Goal: Task Accomplishment & Management: Complete application form

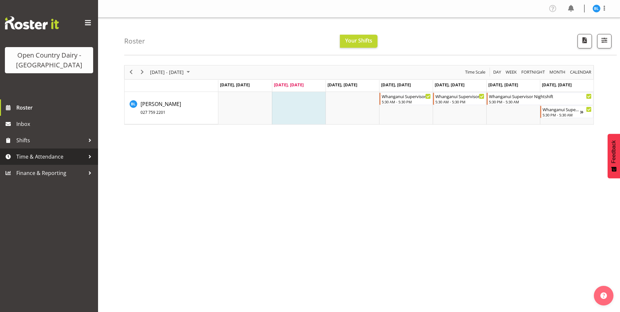
click at [45, 158] on span "Time & Attendance" at bounding box center [50, 157] width 69 height 10
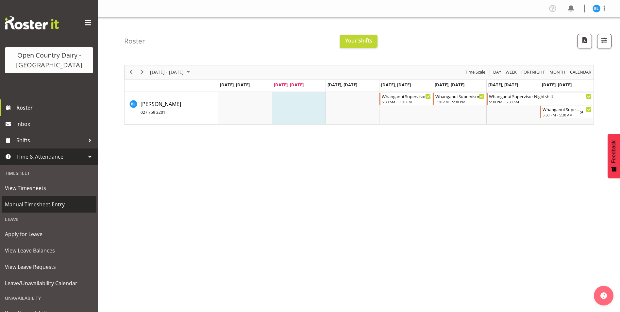
click at [42, 205] on span "Manual Timesheet Entry" at bounding box center [49, 204] width 88 height 10
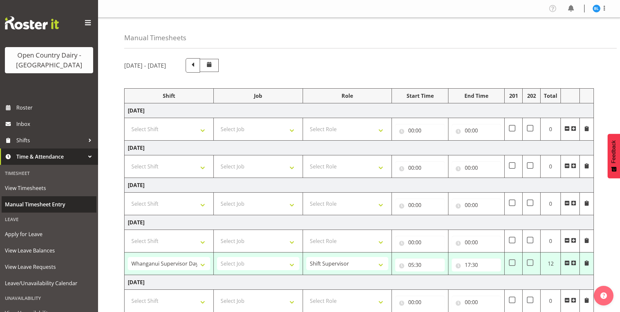
select select "70655"
select select "70656"
click at [201, 129] on select "Select Shift Allocate Truck Horotiu Allocate Truck Waharoa Driver Assesor Daysh…" at bounding box center [169, 128] width 82 height 13
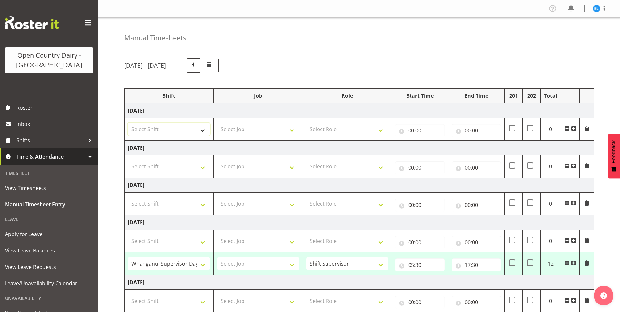
select select "70656"
click at [128, 122] on select "Select Shift Allocate Truck Horotiu Allocate Truck Waharoa Driver Assesor Daysh…" at bounding box center [169, 128] width 82 height 13
click at [378, 129] on select "Select Role Shift Supervisor" at bounding box center [347, 128] width 82 height 13
select select "1167"
click at [306, 122] on select "Select Role Shift Supervisor" at bounding box center [347, 128] width 82 height 13
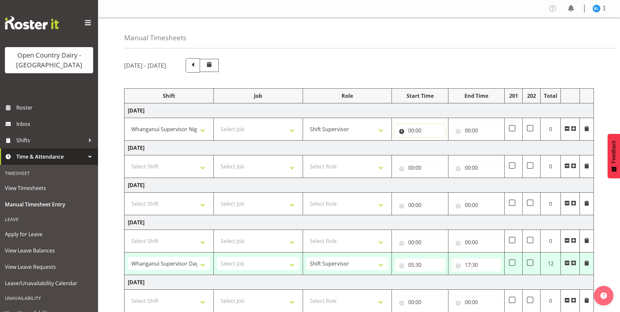
click at [412, 128] on input "00:00" at bounding box center [419, 130] width 49 height 13
click at [436, 144] on select "00 01 02 03 04 05 06 07 08 09 10 11 12 13 14 15 16 17 18 19 20 21 22 23" at bounding box center [439, 147] width 15 height 13
select select "17"
click at [432, 141] on select "00 01 02 03 04 05 06 07 08 09 10 11 12 13 14 15 16 17 18 19 20 21 22 23" at bounding box center [439, 147] width 15 height 13
type input "17:00"
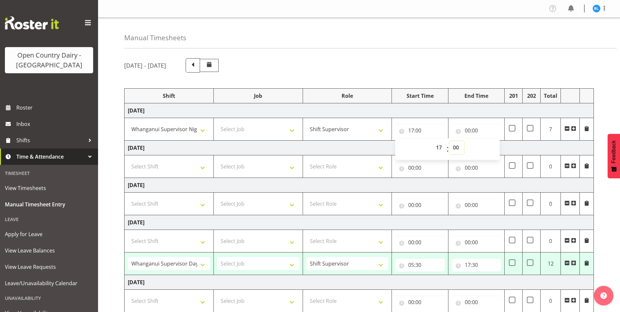
click at [458, 147] on select "00 01 02 03 04 05 06 07 08 09 10 11 12 13 14 15 16 17 18 19 20 21 22 23 24 25 2…" at bounding box center [456, 147] width 15 height 13
select select "30"
click at [449, 141] on select "00 01 02 03 04 05 06 07 08 09 10 11 12 13 14 15 16 17 18 19 20 21 22 23 24 25 2…" at bounding box center [456, 147] width 15 height 13
type input "17:30"
click at [467, 132] on input "00:00" at bounding box center [475, 130] width 49 height 13
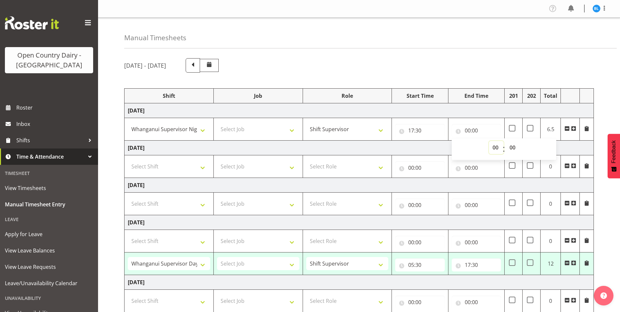
click at [496, 148] on select "00 01 02 03 04 05 06 07 08 09 10 11 12 13 14 15 16 17 18 19 20 21 22 23" at bounding box center [496, 147] width 15 height 13
select select "5"
click at [489, 141] on select "00 01 02 03 04 05 06 07 08 09 10 11 12 13 14 15 16 17 18 19 20 21 22 23" at bounding box center [496, 147] width 15 height 13
type input "05:00"
click at [512, 147] on select "00 01 02 03 04 05 06 07 08 09 10 11 12 13 14 15 16 17 18 19 20 21 22 23 24 25 2…" at bounding box center [513, 147] width 15 height 13
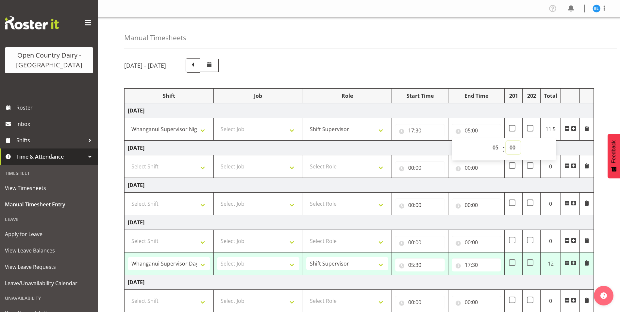
select select "30"
click at [506, 141] on select "00 01 02 03 04 05 06 07 08 09 10 11 12 13 14 15 16 17 18 19 20 21 22 23 24 25 2…" at bounding box center [513, 147] width 15 height 13
type input "05:30"
click at [530, 124] on td at bounding box center [531, 129] width 18 height 23
click at [529, 129] on span at bounding box center [529, 128] width 7 height 7
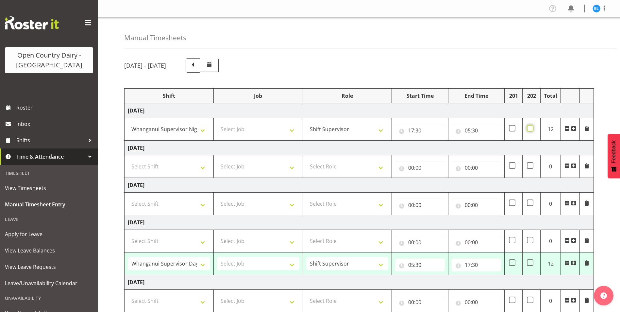
click at [529, 129] on input "checkbox" at bounding box center [528, 128] width 4 height 4
checkbox input "true"
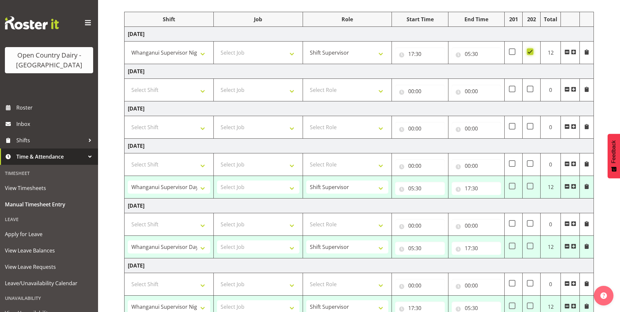
scroll to position [98, 0]
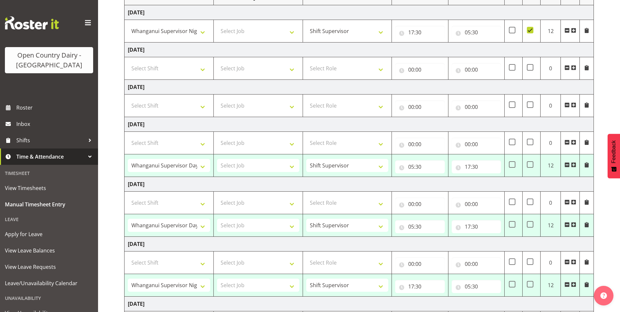
click at [566, 163] on span at bounding box center [566, 164] width 5 height 5
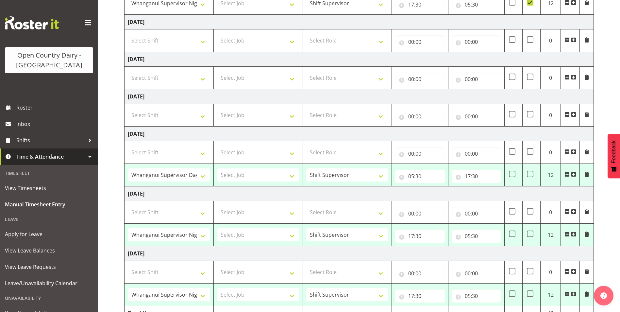
scroll to position [161, 0]
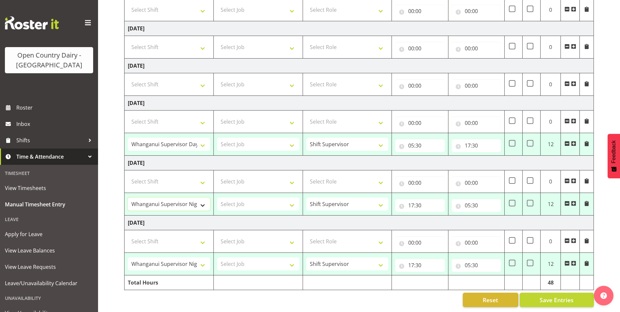
click at [194, 198] on select "Allocate Truck Horotiu Allocate Truck Waharoa Driver Assesor Dayshift Driver As…" at bounding box center [169, 203] width 82 height 13
select select "70655"
click at [128, 197] on select "Allocate Truck Horotiu Allocate Truck Waharoa Driver Assesor Dayshift Driver As…" at bounding box center [169, 203] width 82 height 13
click at [197, 258] on select "Allocate Truck Horotiu Allocate Truck Waharoa Driver Assesor Dayshift Driver As…" at bounding box center [169, 263] width 82 height 13
select select "70655"
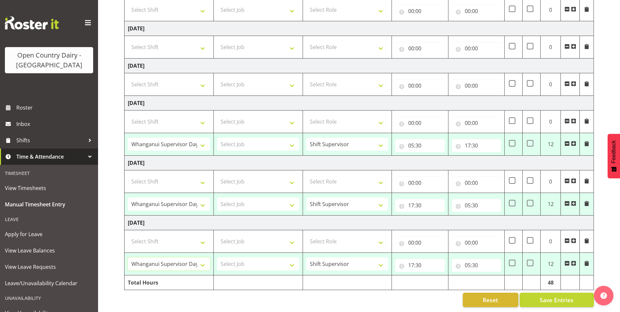
click at [128, 257] on select "Allocate Truck Horotiu Allocate Truck Waharoa Driver Assesor Dayshift Driver As…" at bounding box center [169, 263] width 82 height 13
click at [411, 258] on input "17:30" at bounding box center [419, 264] width 49 height 13
click at [439, 277] on select "00 01 02 03 04 05 06 07 08 09 10 11 12 13 14 15 16 17 18 19 20 21 22 23" at bounding box center [439, 281] width 15 height 13
select select "5"
click at [432, 275] on select "00 01 02 03 04 05 06 07 08 09 10 11 12 13 14 15 16 17 18 19 20 21 22 23" at bounding box center [439, 281] width 15 height 13
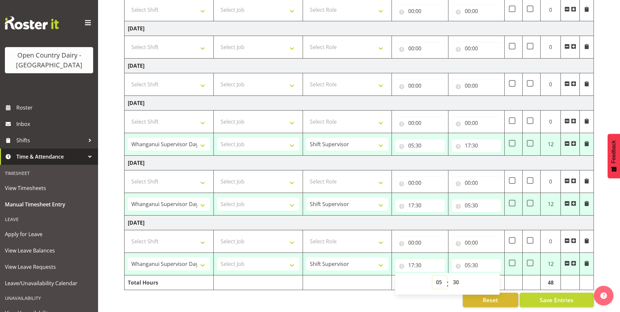
type input "05:30"
click at [467, 258] on input "05:30" at bounding box center [475, 264] width 49 height 13
click at [497, 277] on select "00 01 02 03 04 05 06 07 08 09 10 11 12 13 14 15 16 17 18 19 20 21 22 23" at bounding box center [496, 281] width 15 height 13
select select "17"
click at [489, 275] on select "00 01 02 03 04 05 06 07 08 09 10 11 12 13 14 15 16 17 18 19 20 21 22 23" at bounding box center [496, 281] width 15 height 13
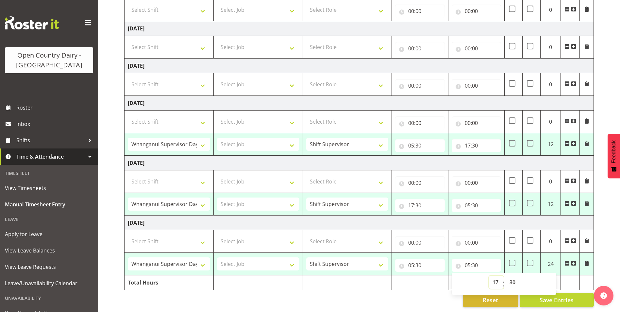
type input "17:30"
click at [410, 199] on input "17:30" at bounding box center [419, 205] width 49 height 13
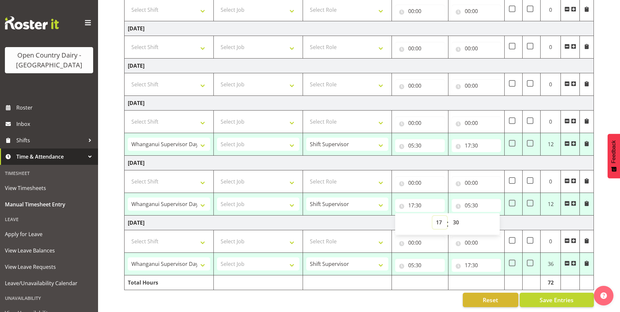
click at [438, 216] on select "00 01 02 03 04 05 06 07 08 09 10 11 12 13 14 15 16 17 18 19 20 21 22 23" at bounding box center [439, 222] width 15 height 13
select select "5"
click at [432, 216] on select "00 01 02 03 04 05 06 07 08 09 10 11 12 13 14 15 16 17 18 19 20 21 22 23" at bounding box center [439, 222] width 15 height 13
type input "05:30"
click at [470, 201] on input "05:30" at bounding box center [475, 205] width 49 height 13
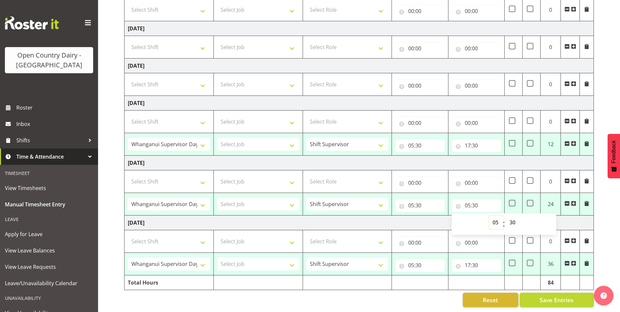
click at [495, 217] on select "00 01 02 03 04 05 06 07 08 09 10 11 12 13 14 15 16 17 18 19 20 21 22 23" at bounding box center [496, 222] width 15 height 13
select select "17"
click at [489, 216] on select "00 01 02 03 04 05 06 07 08 09 10 11 12 13 14 15 16 17 18 19 20 21 22 23" at bounding box center [496, 222] width 15 height 13
type input "17:30"
click at [388, 216] on td "Sunday 12th October 2025" at bounding box center [358, 222] width 469 height 15
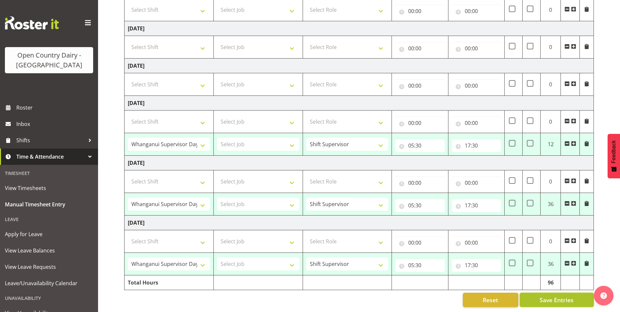
click at [541, 295] on span "Save Entries" at bounding box center [556, 299] width 34 height 8
select select "70655"
type input "05:30"
type input "17:30"
select select "70655"
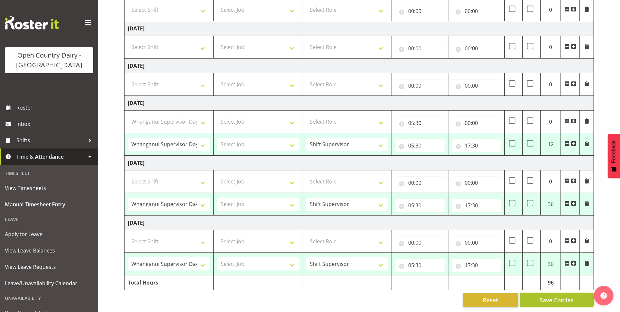
type input "05:30"
type input "17:30"
select select "70655"
type input "05:30"
type input "17:30"
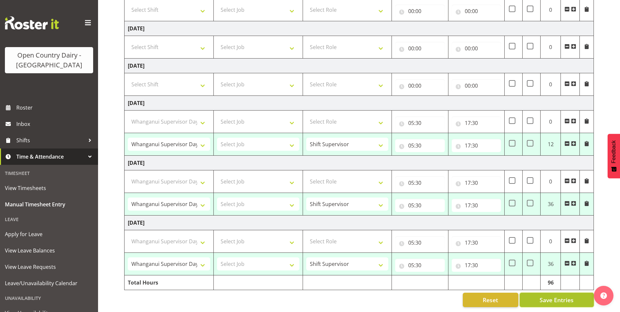
select select "70655"
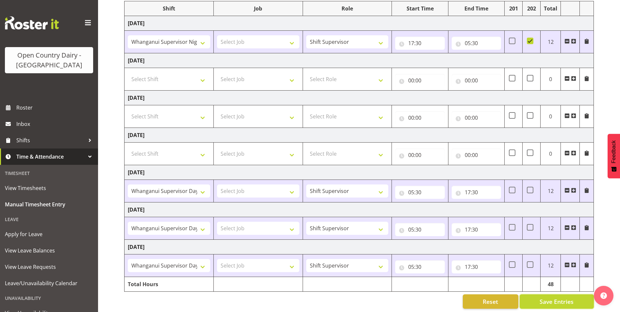
scroll to position [94, 0]
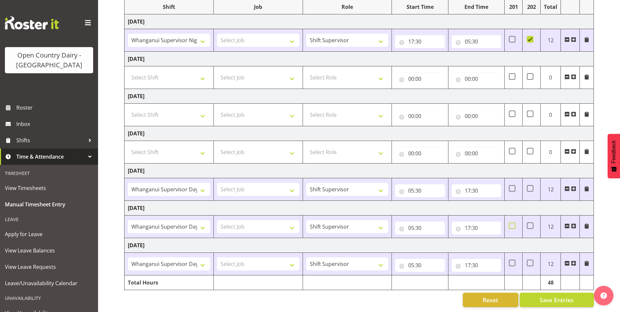
click at [514, 222] on span at bounding box center [511, 225] width 7 height 7
click at [513, 223] on input "checkbox" at bounding box center [510, 225] width 4 height 4
checkbox input "true"
click at [510, 259] on span at bounding box center [511, 262] width 7 height 7
click at [510, 261] on input "checkbox" at bounding box center [510, 263] width 4 height 4
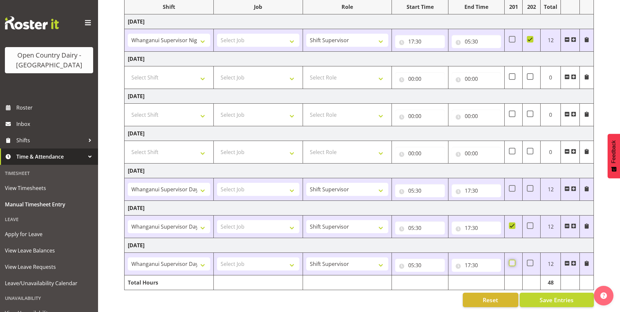
checkbox input "true"
click at [553, 295] on span "Save Entries" at bounding box center [556, 299] width 34 height 8
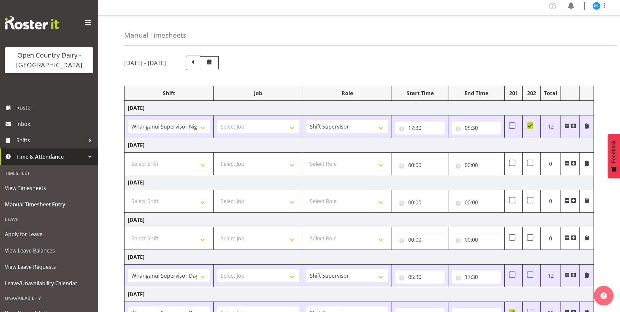
scroll to position [0, 0]
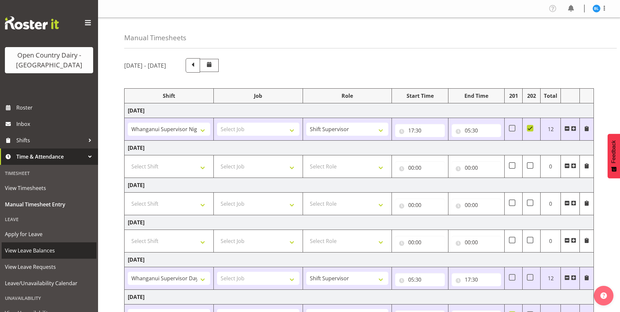
click at [59, 248] on span "View Leave Balances" at bounding box center [49, 250] width 88 height 10
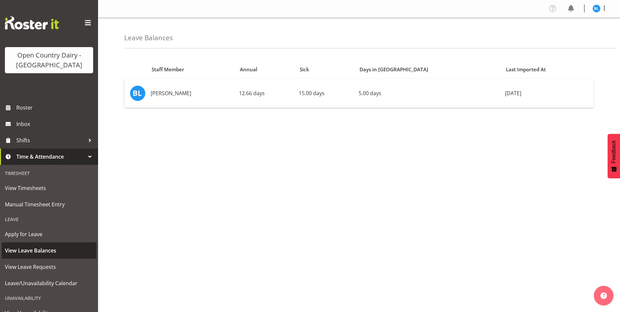
click at [43, 250] on span "View Leave Balances" at bounding box center [49, 250] width 88 height 10
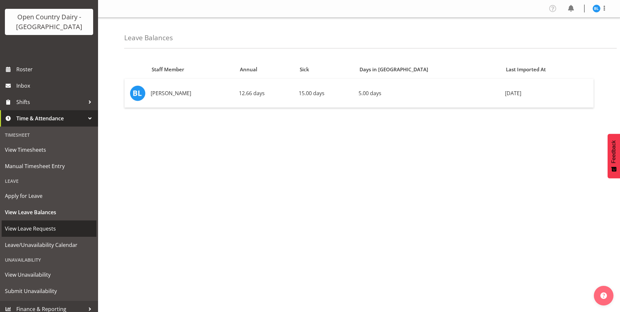
scroll to position [43, 0]
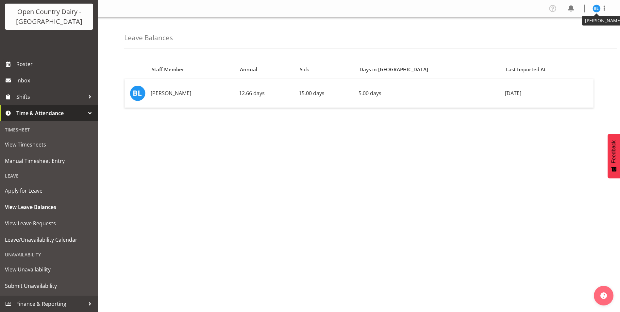
click at [593, 8] on img at bounding box center [596, 9] width 8 height 8
click at [571, 34] on link "Log Out" at bounding box center [576, 34] width 63 height 12
